Goal: Transaction & Acquisition: Purchase product/service

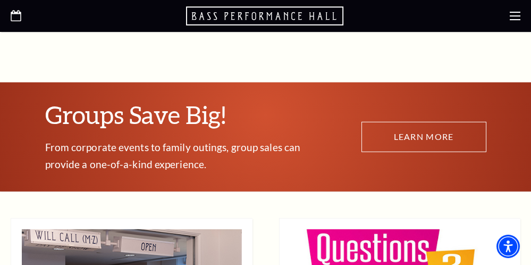
scroll to position [6252, 0]
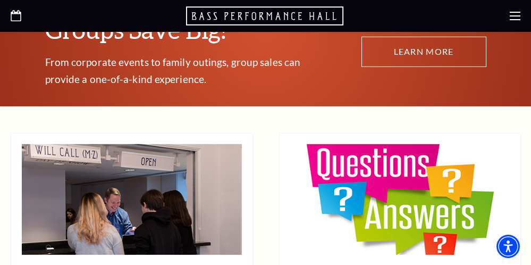
click at [516, 18] on icon at bounding box center [515, 16] width 11 height 11
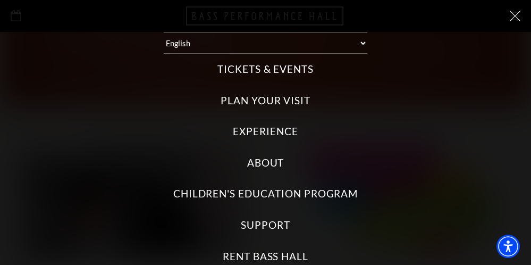
click at [270, 70] on label "Tickets & Events" at bounding box center [266, 69] width 96 height 14
click at [0, 0] on Events "Tickets & Events" at bounding box center [0, 0] width 0 height 0
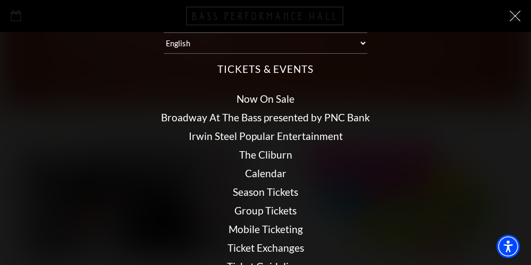
click at [253, 117] on link "Broadway At The Bass presented by PNC Bank" at bounding box center [265, 117] width 209 height 12
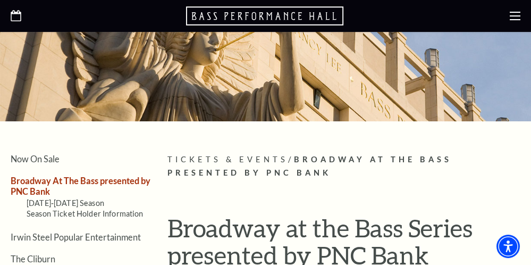
scroll to position [193, 0]
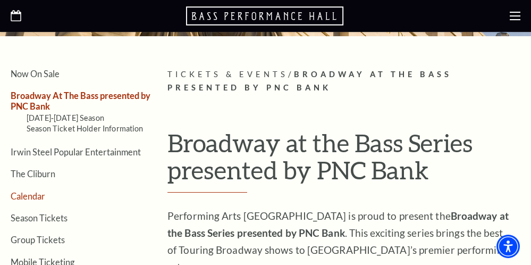
click at [29, 194] on link "Calendar" at bounding box center [28, 196] width 35 height 10
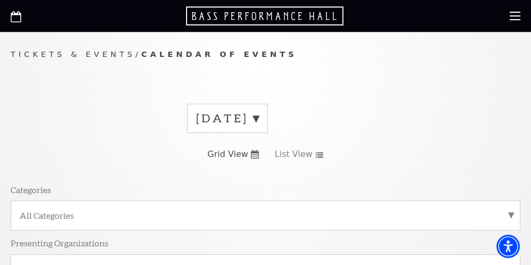
scroll to position [85, 0]
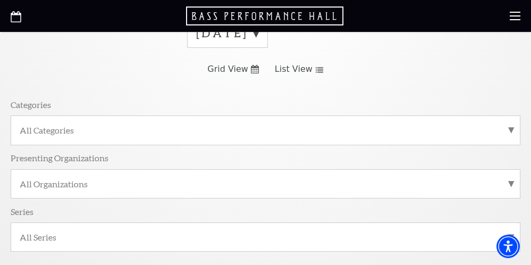
click at [298, 66] on span "List View" at bounding box center [294, 69] width 38 height 12
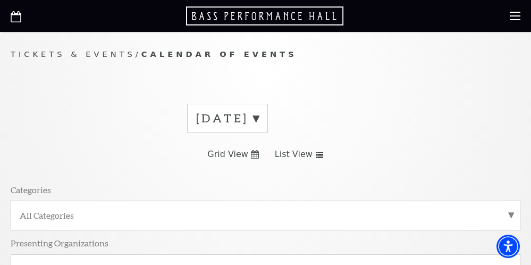
click at [518, 15] on icon at bounding box center [515, 16] width 11 height 11
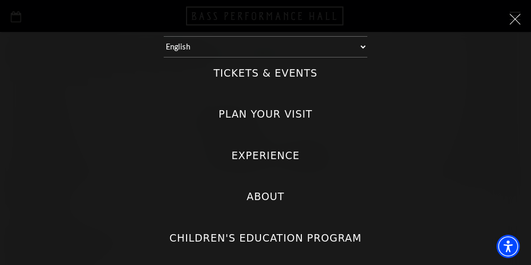
click at [288, 80] on div "Tickets & Events Now On Sale Broadway At The Bass presented by PNC Bank Irwin S…" at bounding box center [266, 225] width 510 height 336
click at [289, 72] on label "Tickets & Events" at bounding box center [266, 73] width 104 height 14
click at [0, 0] on Events "Tickets & Events" at bounding box center [0, 0] width 0 height 0
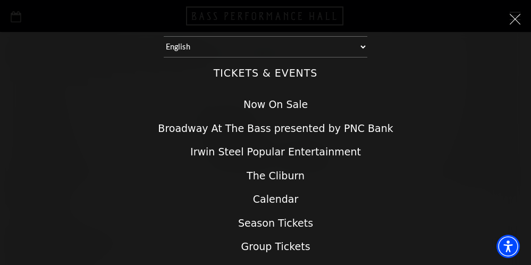
click at [278, 103] on link "Now On Sale" at bounding box center [276, 104] width 64 height 12
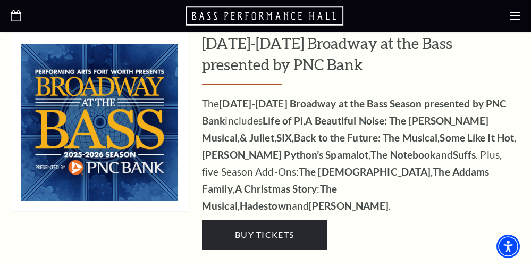
scroll to position [1021, 0]
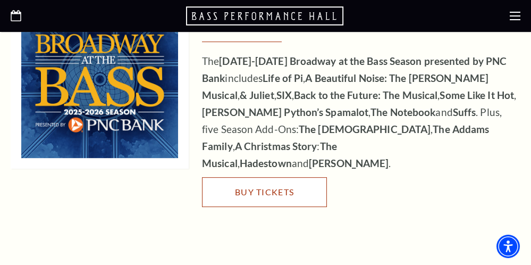
click at [278, 187] on span "Buy Tickets" at bounding box center [264, 192] width 59 height 10
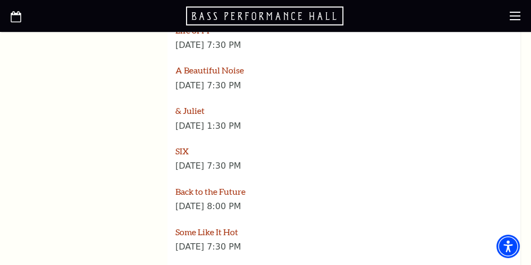
scroll to position [1447, 0]
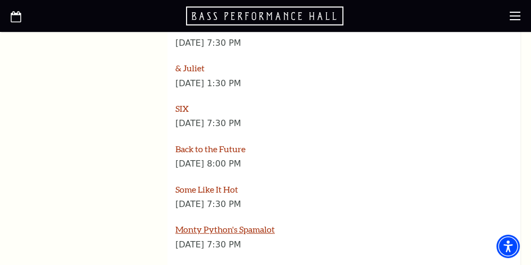
click at [235, 224] on link "Monty Python's Spamalot" at bounding box center [224, 229] width 99 height 10
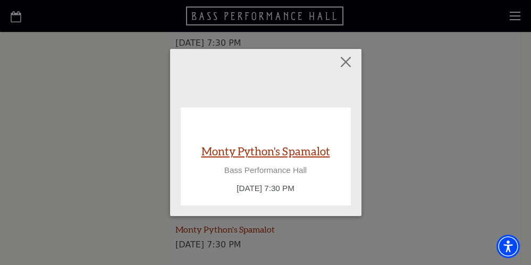
click at [266, 155] on link "Monty Python's Spamalot" at bounding box center [266, 151] width 129 height 14
click at [295, 153] on link "Monty Python's Spamalot" at bounding box center [266, 151] width 129 height 14
click at [266, 149] on link "Monty Python's Spamalot" at bounding box center [266, 151] width 129 height 14
click at [350, 61] on button "Close" at bounding box center [346, 62] width 20 height 20
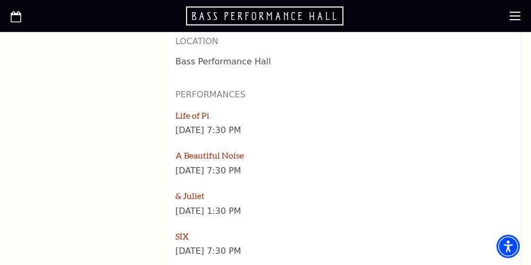
scroll to position [1404, 0]
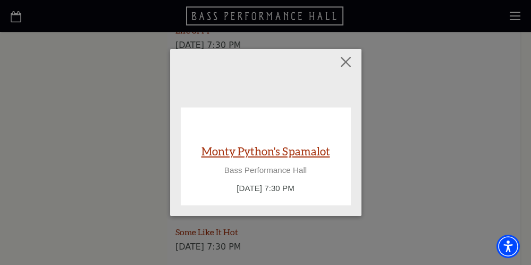
click at [240, 161] on div "[PERSON_NAME] Python's Spamalot Bass Performance Hall [DATE] 7:30 PM" at bounding box center [265, 169] width 149 height 51
click at [243, 152] on link "Monty Python's Spamalot" at bounding box center [266, 151] width 129 height 14
click at [345, 62] on button "Close" at bounding box center [346, 62] width 20 height 20
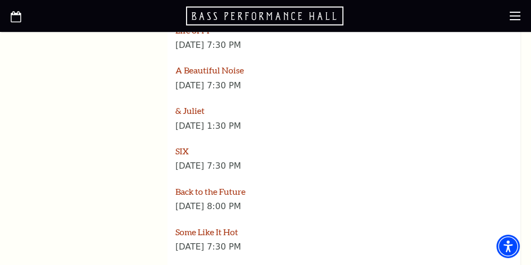
scroll to position [1447, 0]
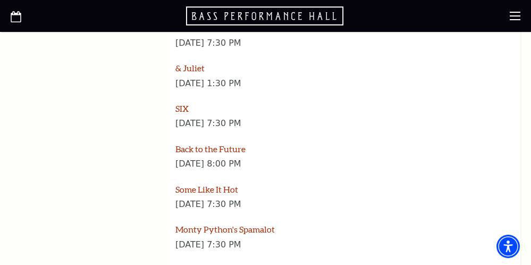
click at [516, 15] on icon at bounding box center [515, 16] width 11 height 11
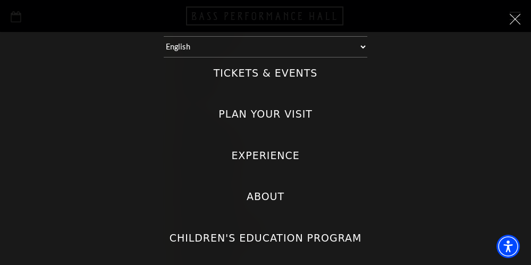
click at [273, 77] on label "Tickets & Events" at bounding box center [266, 73] width 104 height 14
click at [0, 0] on Events "Tickets & Events" at bounding box center [0, 0] width 0 height 0
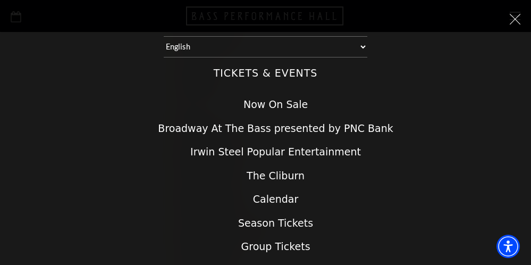
click at [271, 200] on link "Calendar" at bounding box center [275, 199] width 45 height 12
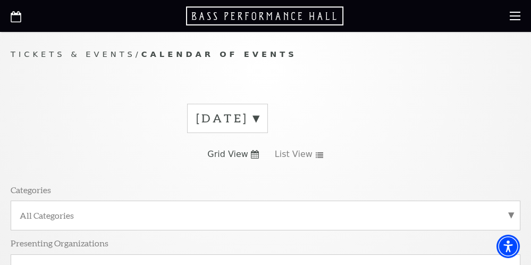
click at [259, 115] on label "September 2025" at bounding box center [227, 118] width 63 height 16
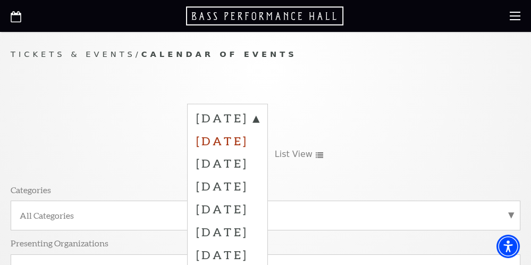
scroll to position [43, 0]
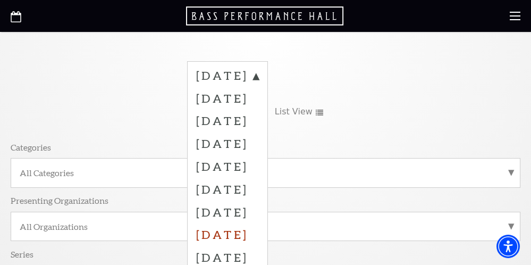
click at [239, 230] on label "April 2026" at bounding box center [227, 234] width 63 height 23
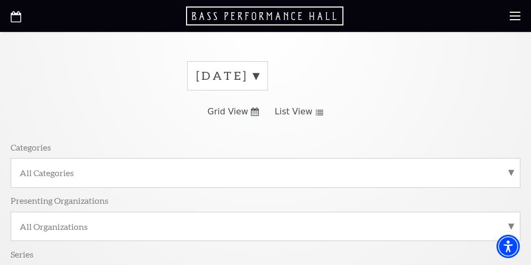
click at [305, 111] on span "List View" at bounding box center [294, 112] width 38 height 12
click at [259, 77] on label "September 2025" at bounding box center [227, 76] width 63 height 16
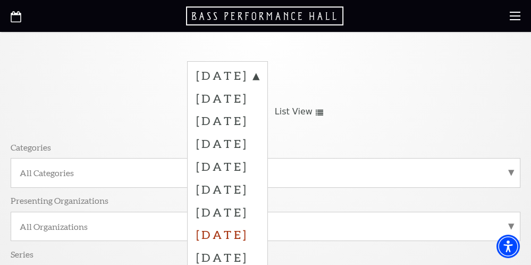
click at [235, 233] on label "April 2026" at bounding box center [227, 234] width 63 height 23
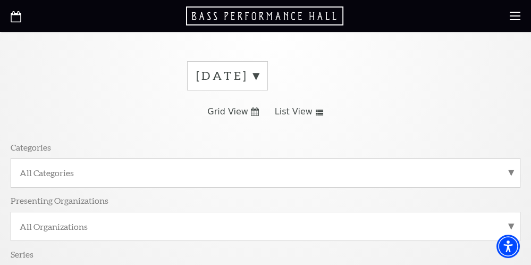
click at [259, 76] on label "April 2026" at bounding box center [227, 76] width 63 height 16
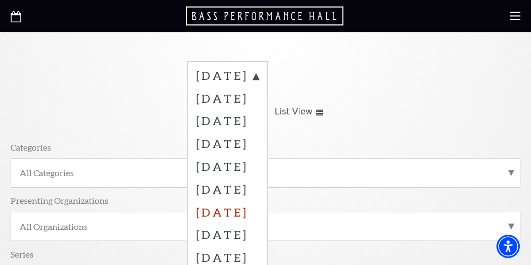
click at [259, 212] on label "March 2026" at bounding box center [227, 211] width 63 height 23
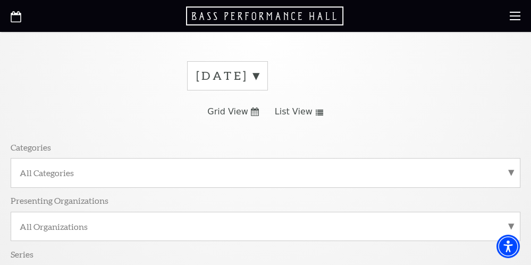
click at [416, 103] on div "April 2026 Grid View List View Categories All Categories Presenting Organizatio…" at bounding box center [266, 181] width 510 height 256
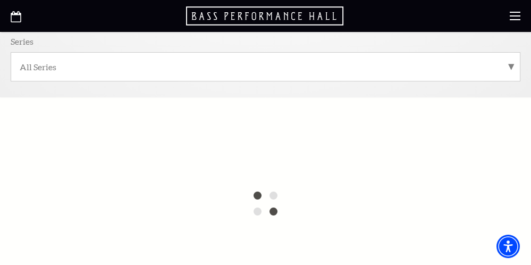
scroll to position [0, 0]
